Goal: Find specific page/section: Find specific page/section

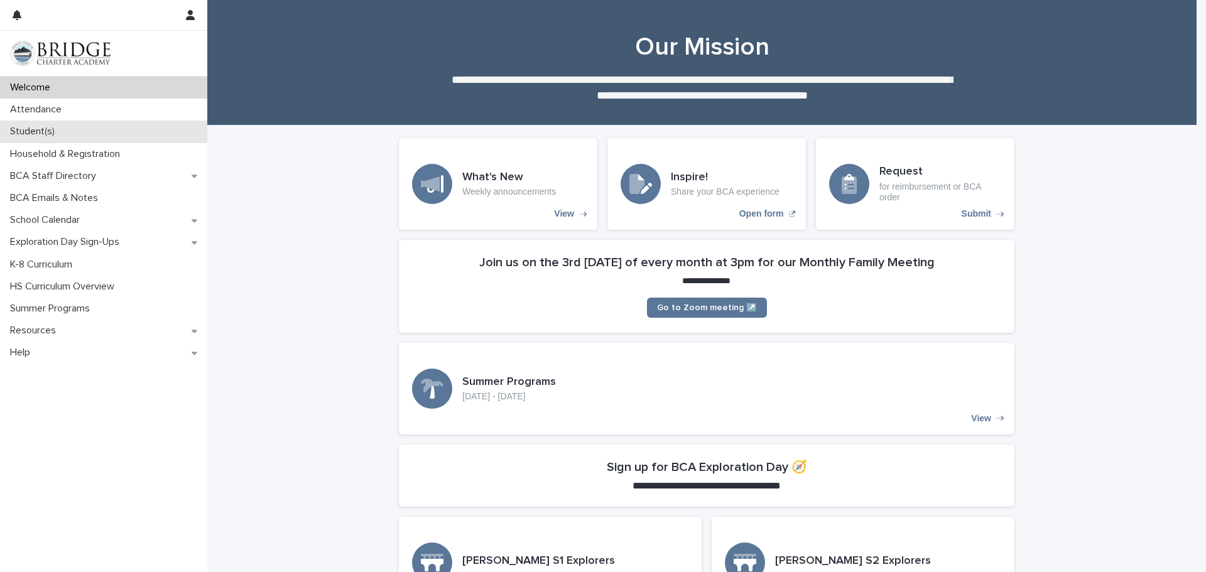
click at [58, 134] on p "Student(s)" at bounding box center [35, 132] width 60 height 12
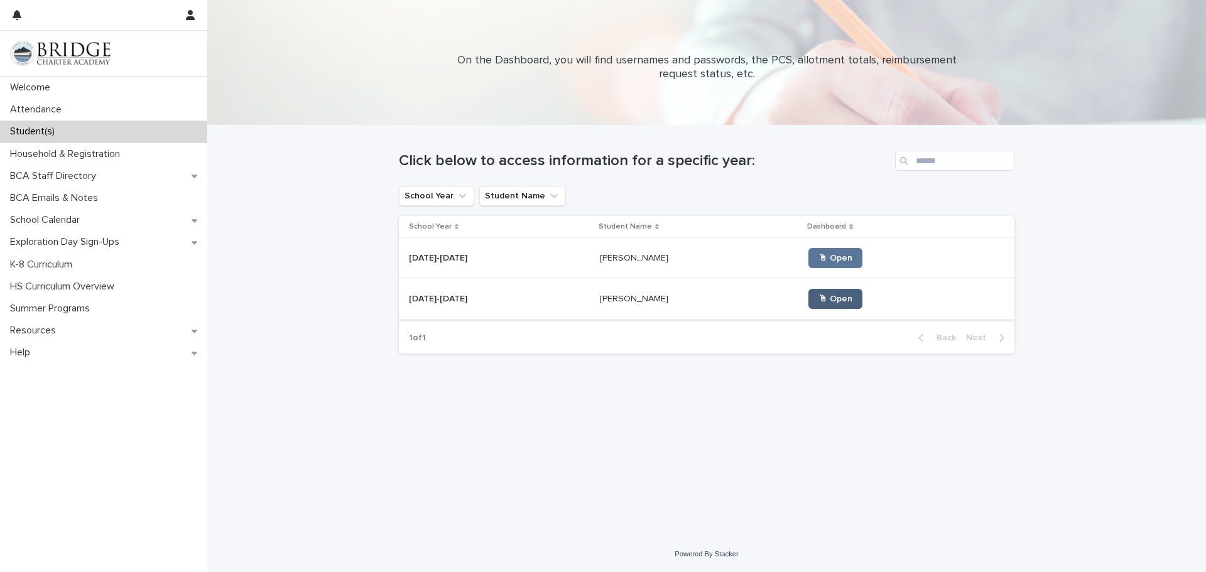
click at [819, 297] on span "🖱 Open" at bounding box center [836, 299] width 34 height 9
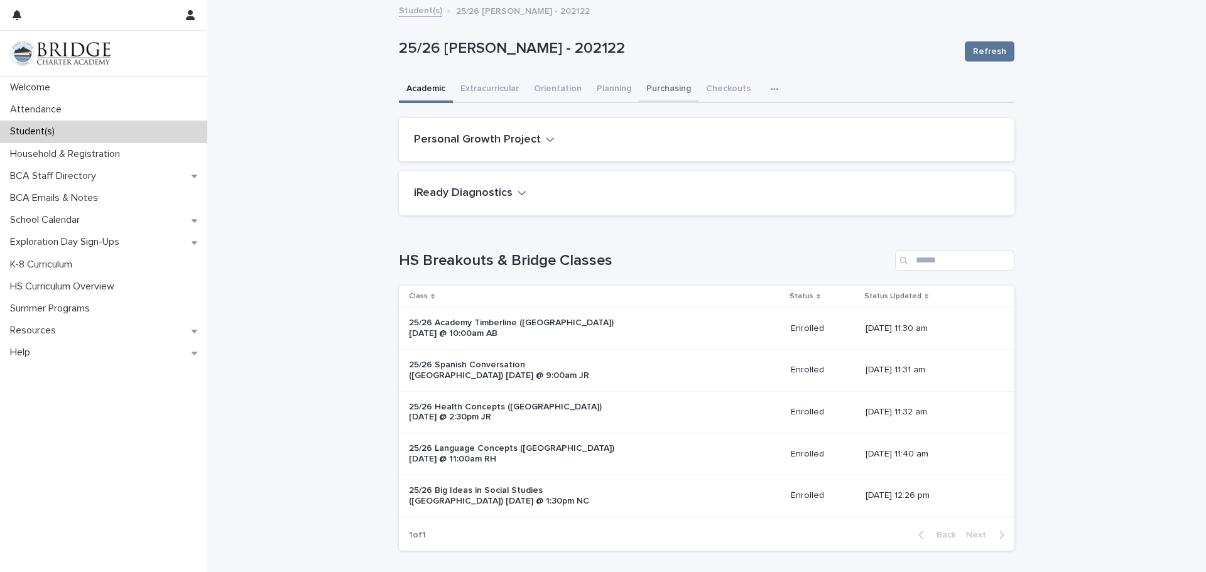
click at [656, 86] on button "Purchasing" at bounding box center [669, 90] width 60 height 26
